Goal: Task Accomplishment & Management: Complete application form

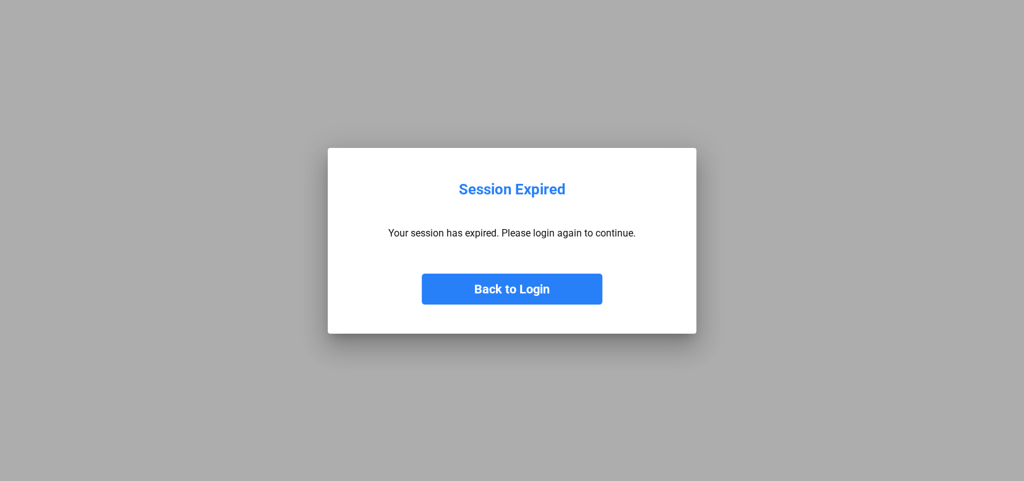
click at [561, 280] on button "Back to Login" at bounding box center [512, 288] width 181 height 31
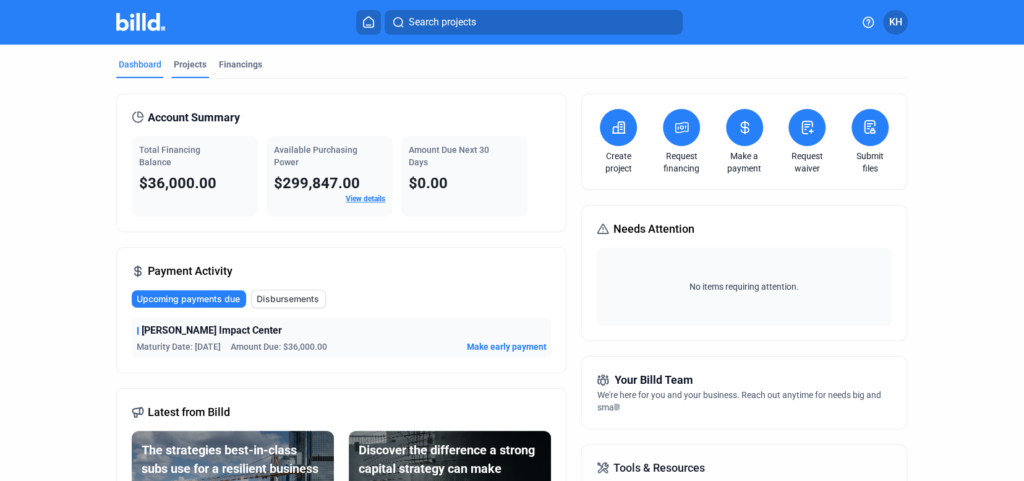
click at [193, 62] on div "Projects" at bounding box center [190, 64] width 33 height 12
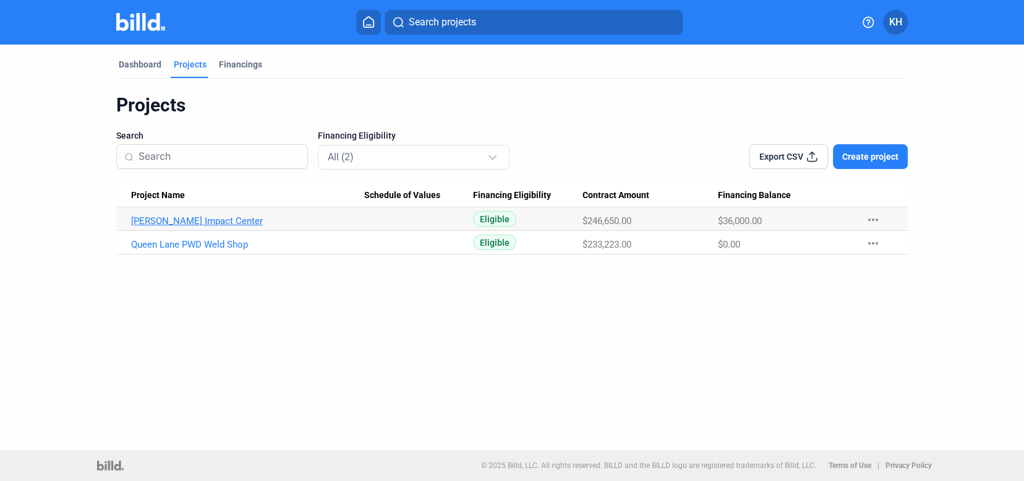
click at [207, 221] on link "[PERSON_NAME] Impact Center" at bounding box center [247, 220] width 233 height 11
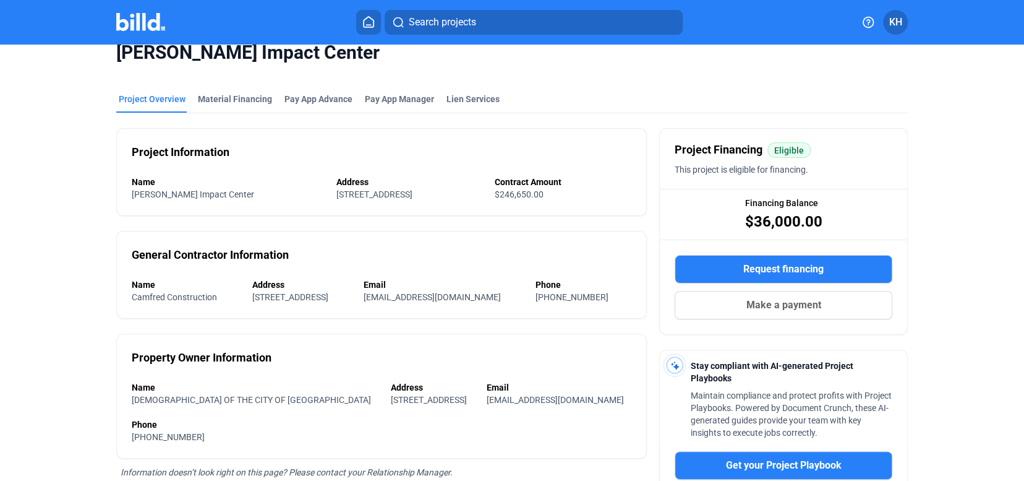
scroll to position [17, 0]
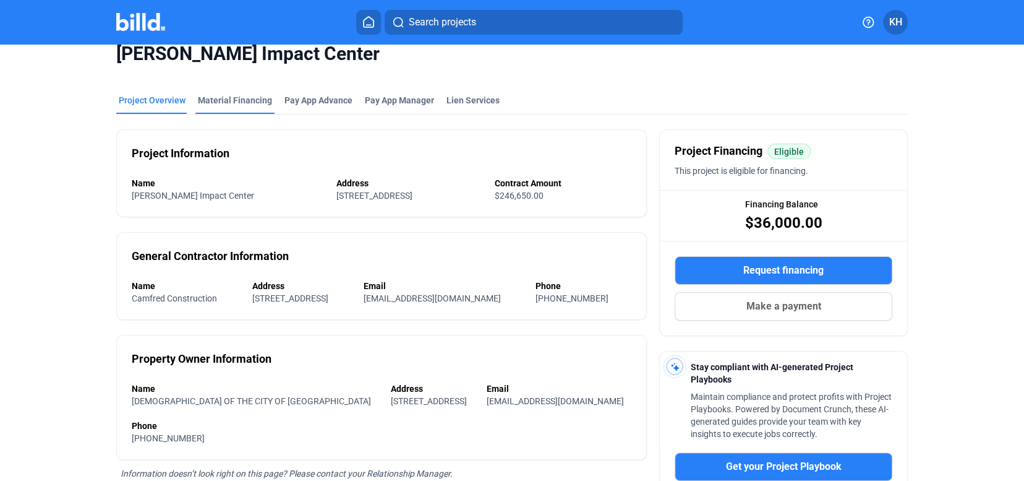
click at [250, 97] on div "Material Financing" at bounding box center [235, 100] width 74 height 12
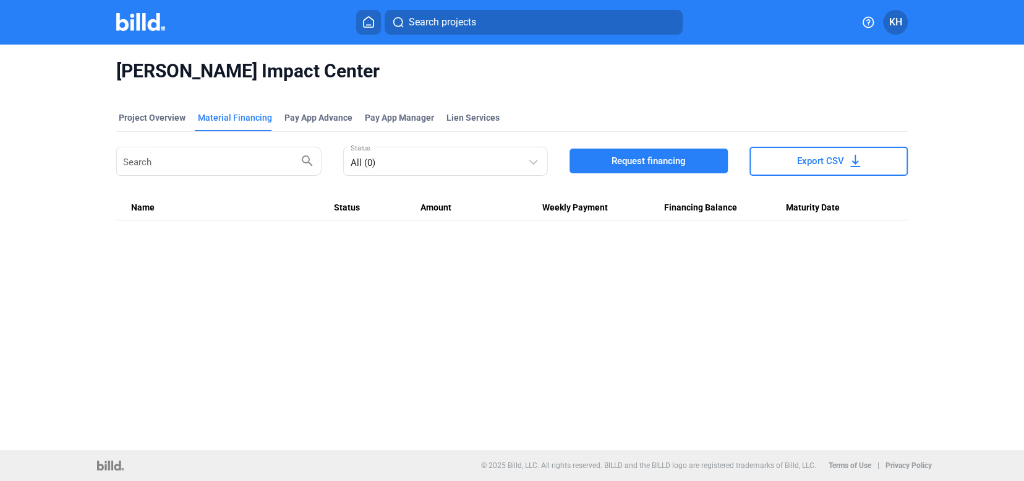
click at [640, 155] on span "Request financing" at bounding box center [649, 161] width 74 height 12
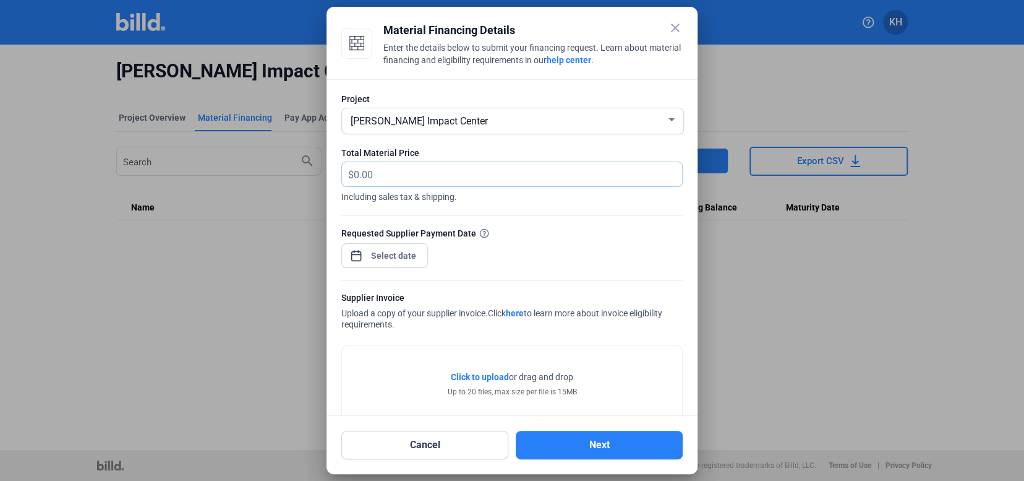
click at [463, 167] on input "text" at bounding box center [511, 174] width 314 height 24
type input "1"
type input "1,788.50"
click at [383, 260] on div "close Material Financing Details Enter the details below to submit your financi…" at bounding box center [512, 240] width 1024 height 481
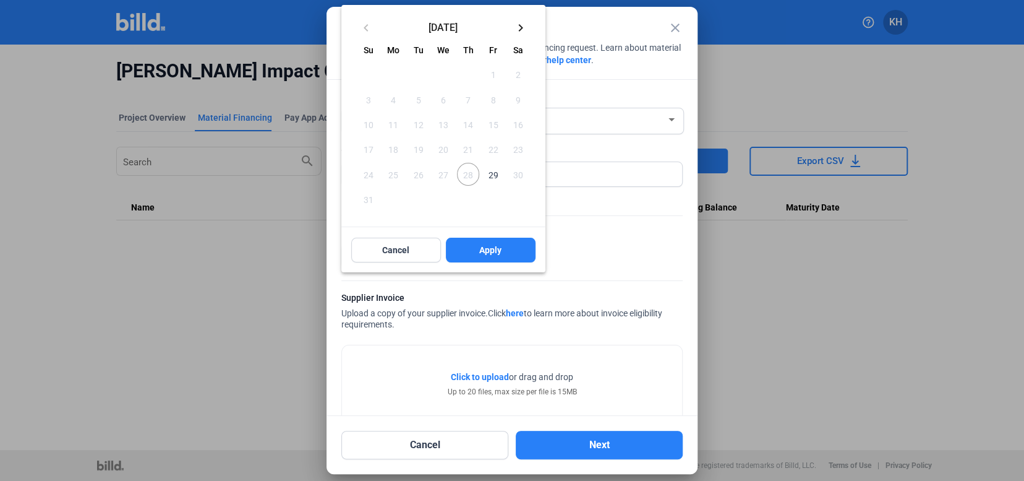
click at [490, 172] on span "29" at bounding box center [493, 174] width 22 height 22
click at [486, 247] on span "Apply" at bounding box center [490, 250] width 22 height 12
type input "[DATE]"
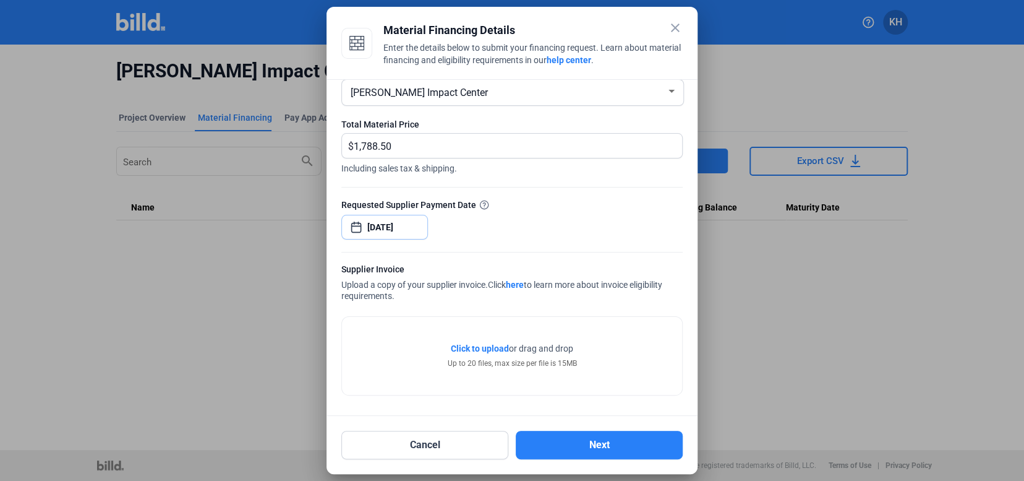
scroll to position [28, 0]
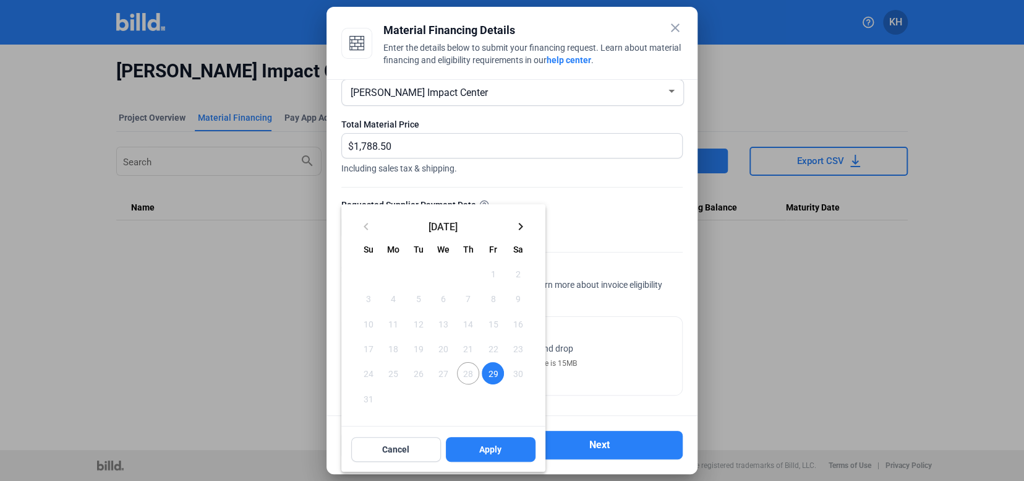
click at [680, 33] on div at bounding box center [512, 240] width 1024 height 481
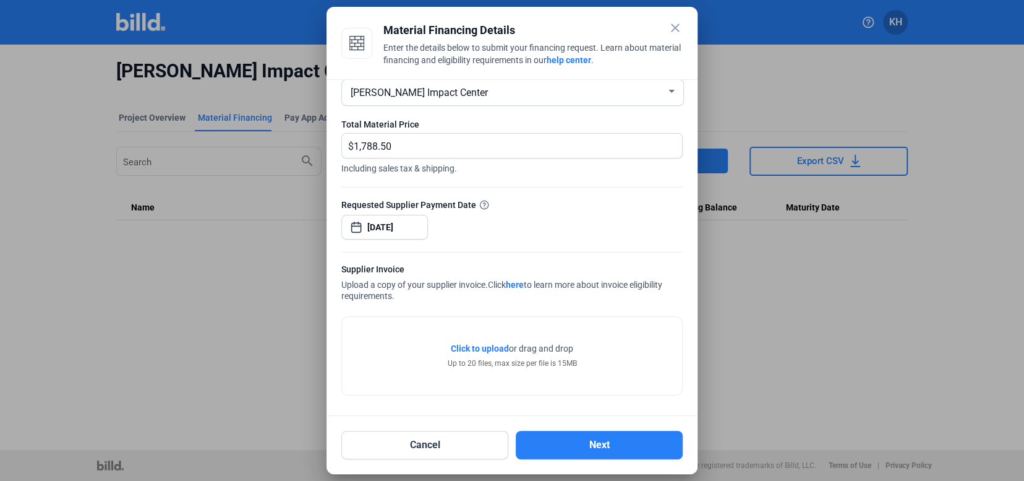
click at [677, 32] on mat-icon "close" at bounding box center [675, 27] width 15 height 15
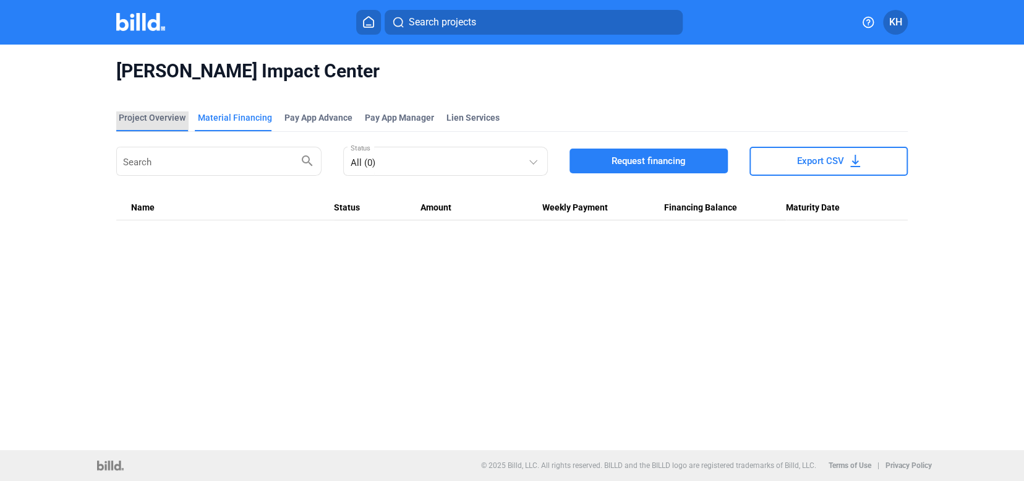
click at [165, 121] on div "Project Overview" at bounding box center [152, 117] width 67 height 12
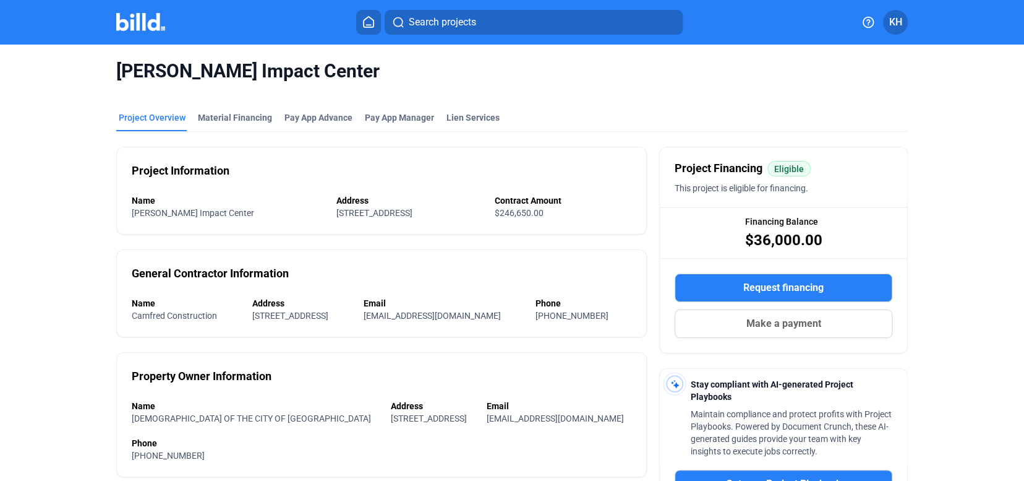
click at [897, 27] on span "KH" at bounding box center [895, 22] width 13 height 15
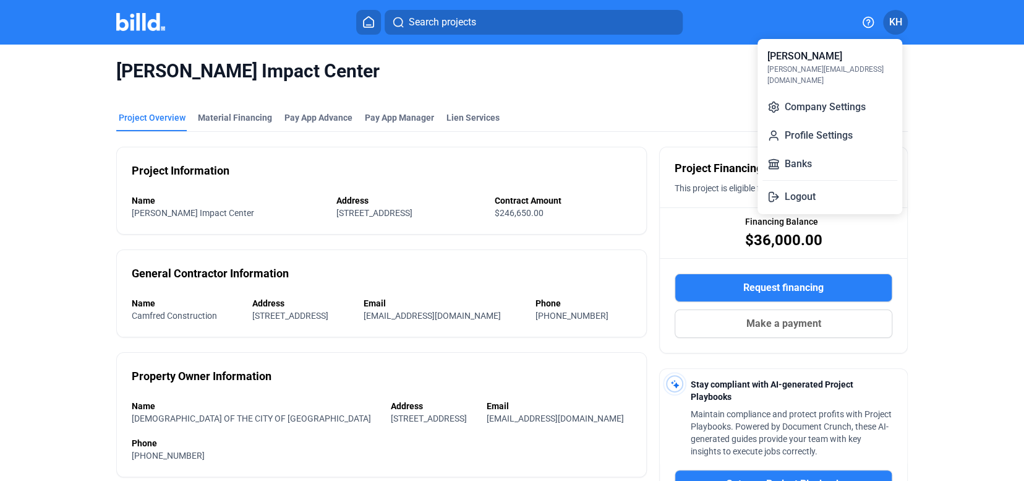
click at [567, 87] on div at bounding box center [512, 240] width 1024 height 481
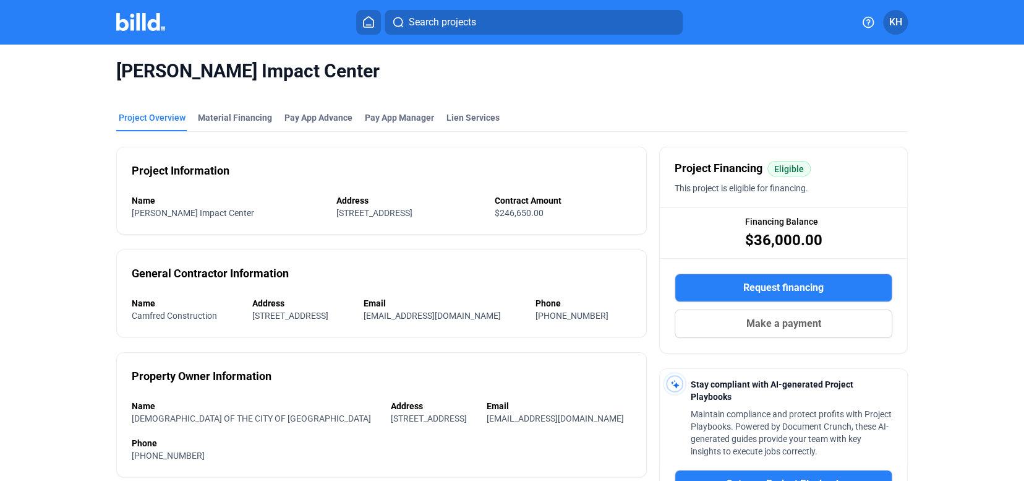
click at [371, 25] on icon at bounding box center [368, 22] width 12 height 12
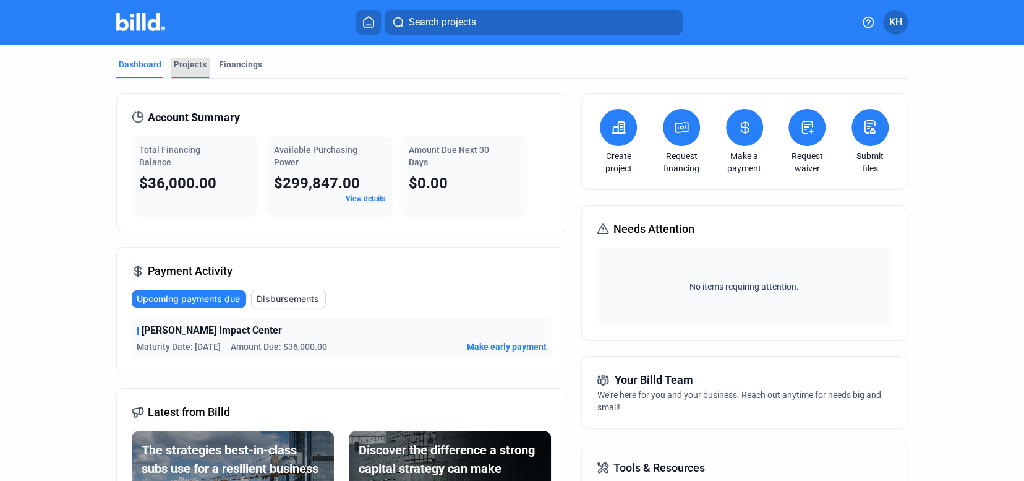
click at [196, 62] on div "Projects" at bounding box center [190, 64] width 33 height 12
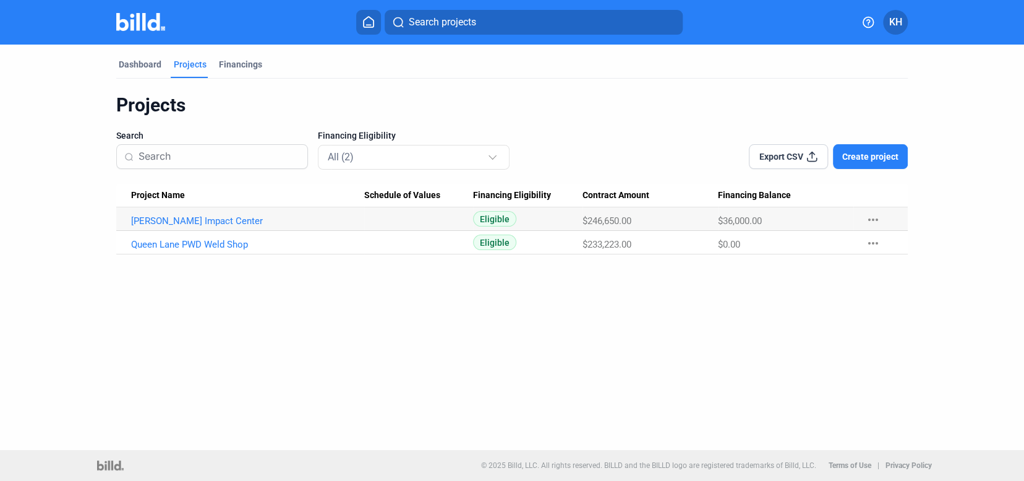
click at [865, 156] on span "Create project" at bounding box center [870, 156] width 56 height 12
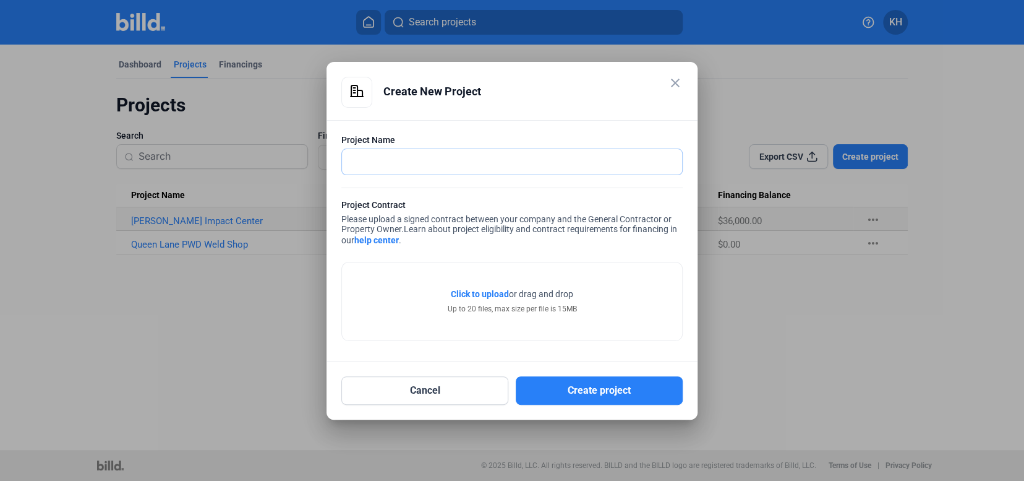
click at [545, 160] on input "text" at bounding box center [505, 161] width 327 height 25
click at [392, 163] on input "Phila Port Cold Storage" at bounding box center [512, 161] width 340 height 25
type input "Phila Port - Cold Storage"
click at [449, 251] on div "Click to upload Tap to upload or drag and drop Up to 20 files, max size per fil…" at bounding box center [511, 295] width 341 height 92
